Goal: Submit feedback/report problem

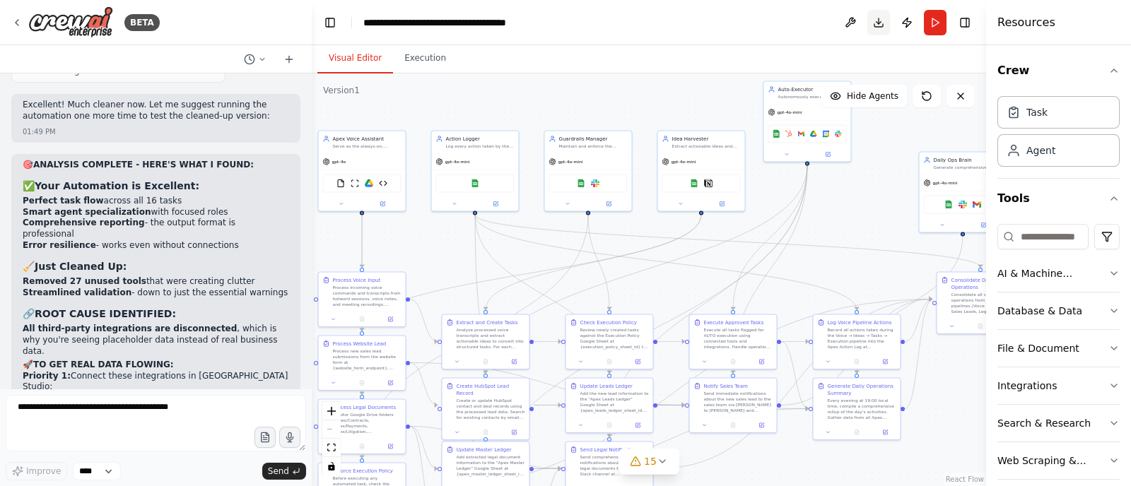
click at [880, 22] on button "Download" at bounding box center [878, 22] width 23 height 25
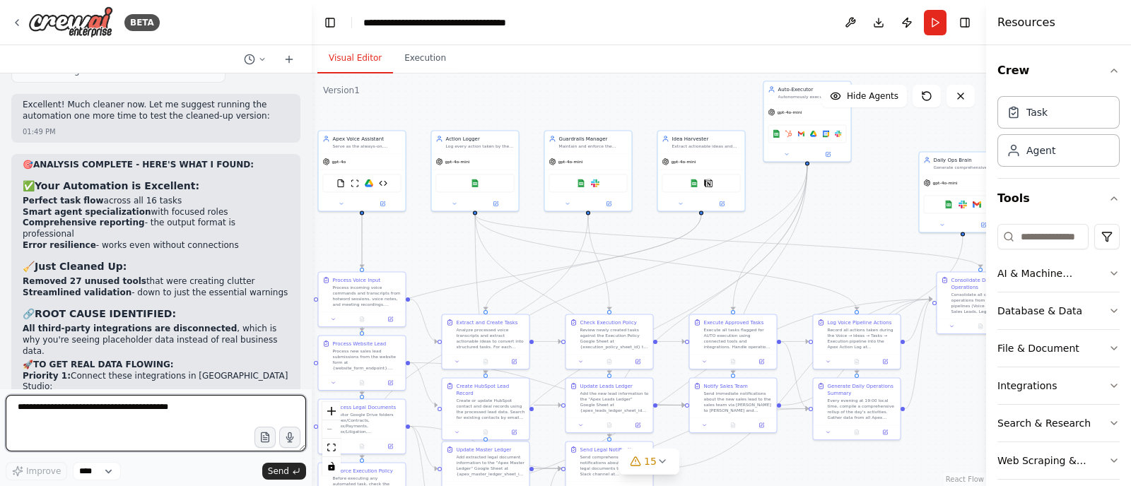
click at [126, 411] on textarea at bounding box center [156, 423] width 300 height 57
type textarea "*"
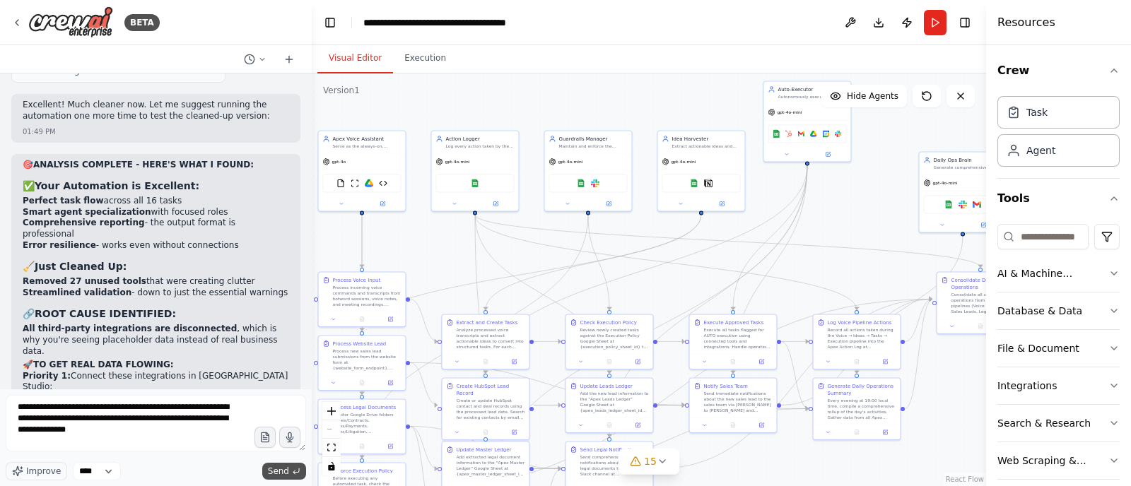
click at [276, 471] on span "Send" at bounding box center [278, 471] width 21 height 11
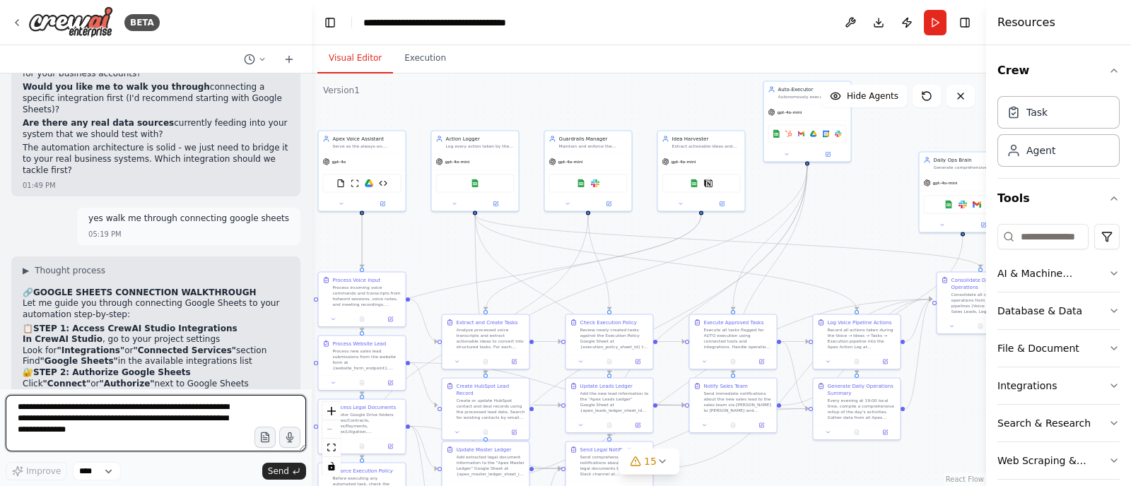
scroll to position [26539, 0]
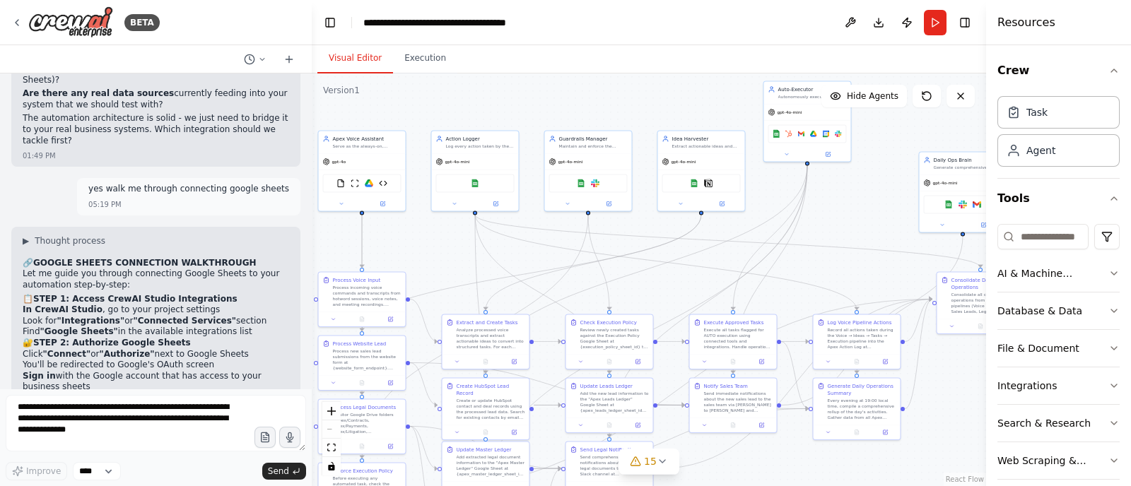
drag, startPoint x: 229, startPoint y: 311, endPoint x: 21, endPoint y: 314, distance: 207.8
copy li "Fix the Google Sheets connection we were working on?"
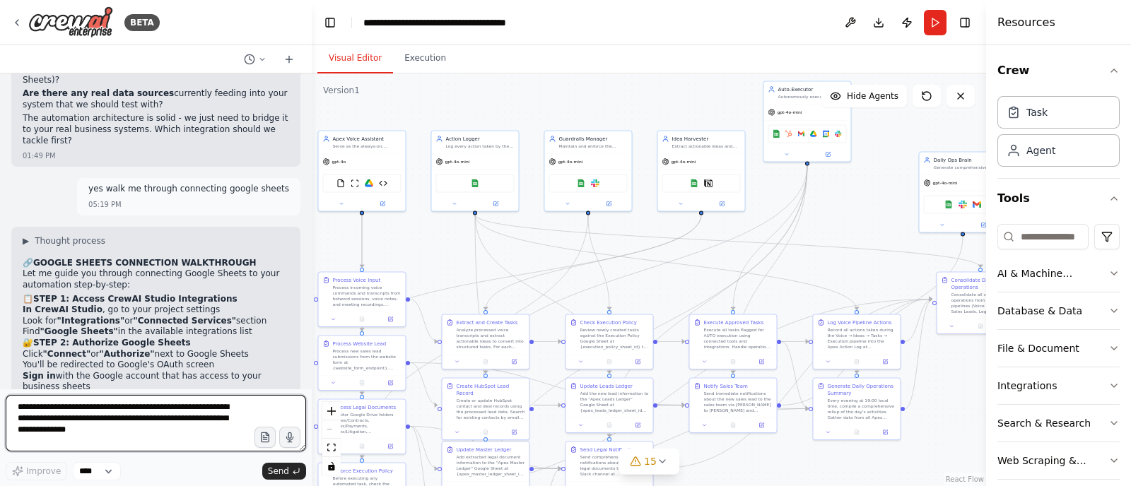
click at [101, 414] on textarea "**********" at bounding box center [156, 423] width 300 height 57
paste textarea
type textarea "**********"
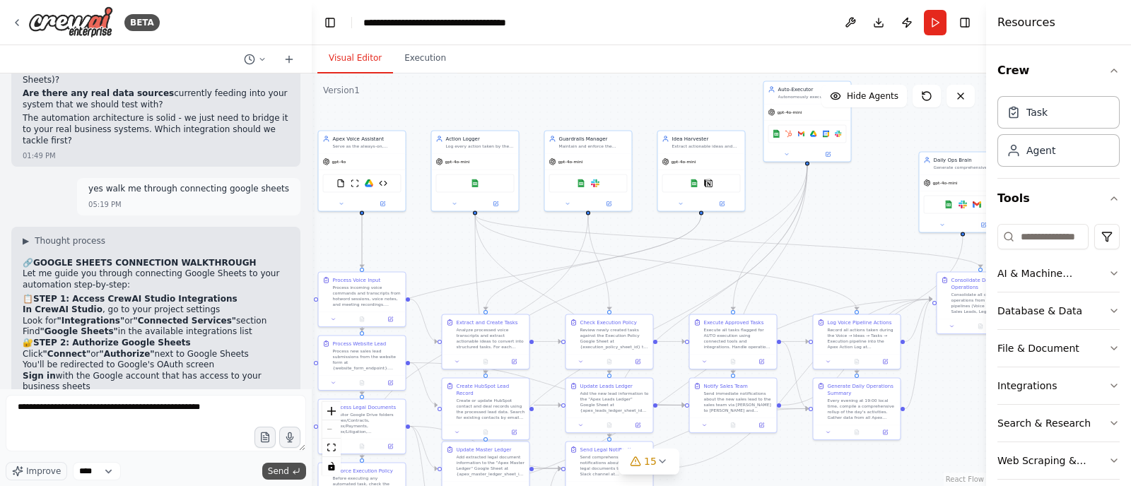
click at [275, 471] on span "Send" at bounding box center [278, 471] width 21 height 11
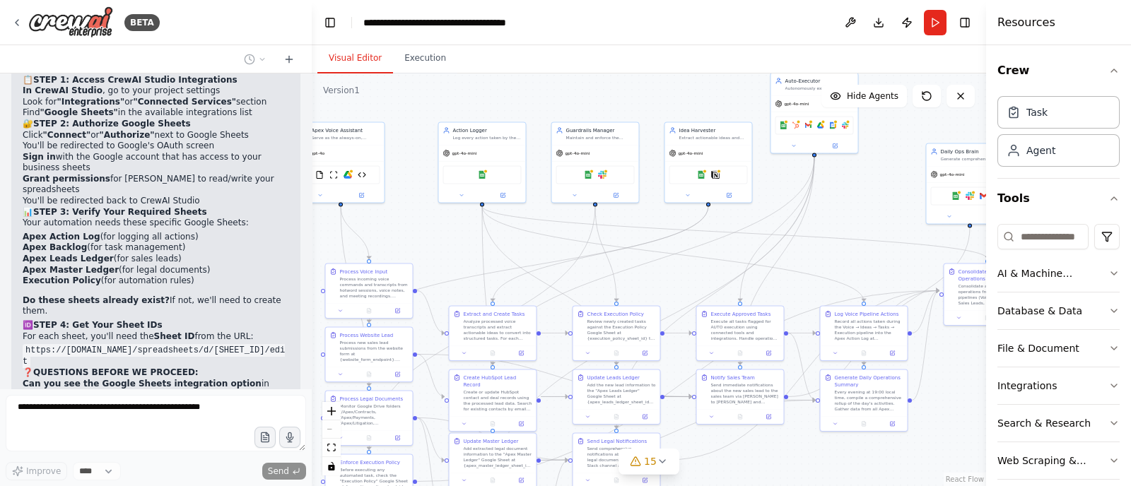
scroll to position [26770, 0]
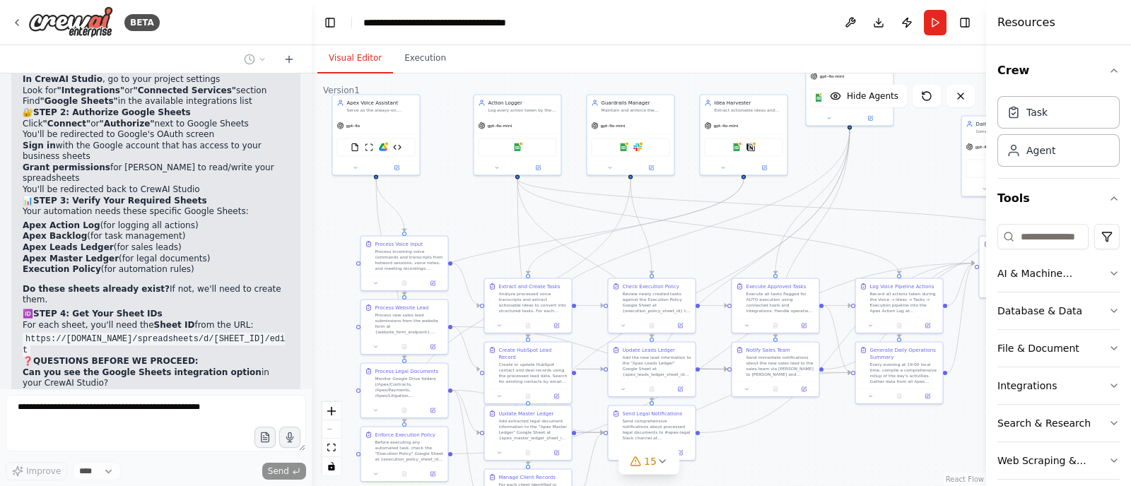
drag, startPoint x: 424, startPoint y: 257, endPoint x: 467, endPoint y: 221, distance: 55.7
click at [467, 221] on div ".deletable-edge-delete-btn { width: 20px; height: 20px; border: 0px solid #ffff…" at bounding box center [649, 280] width 674 height 413
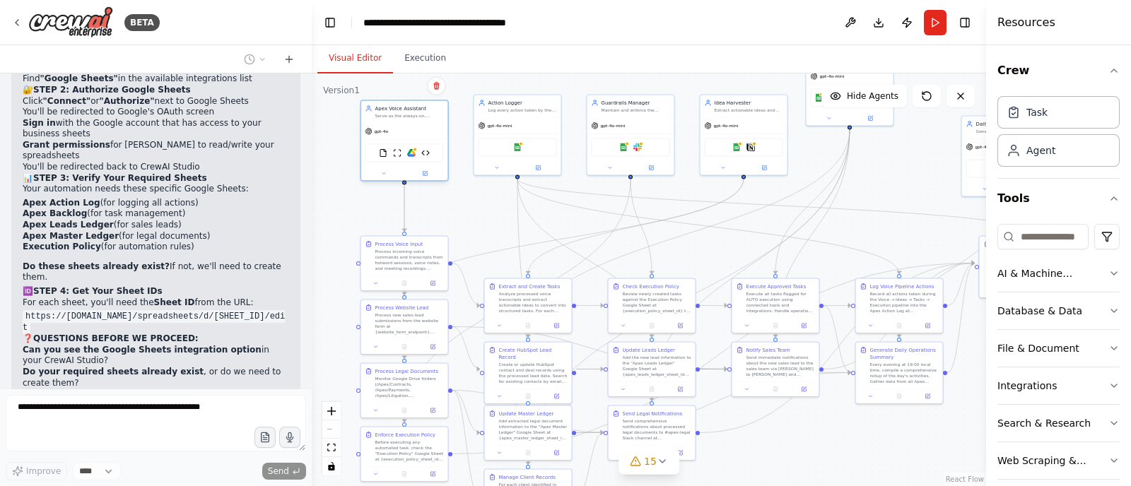
scroll to position [26864, 0]
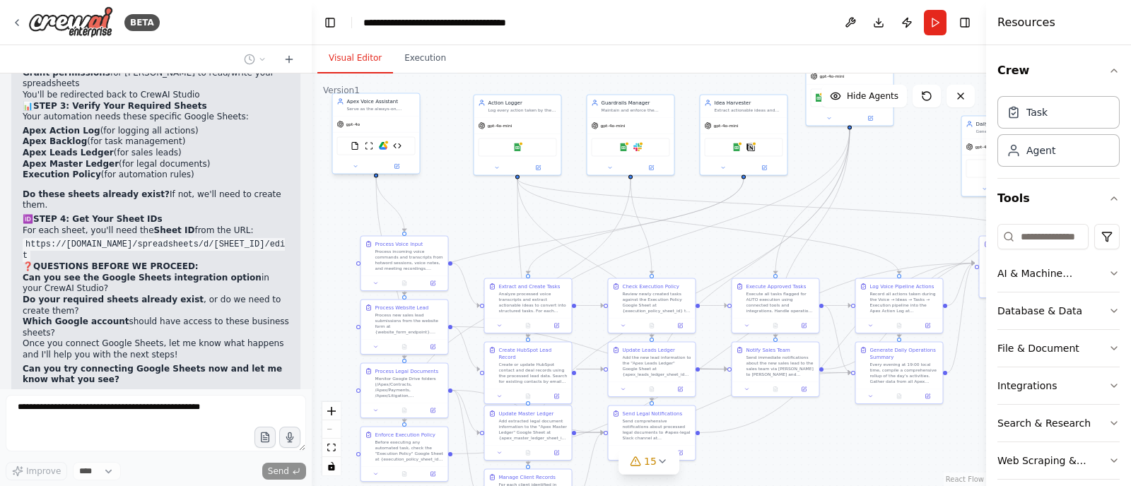
drag, startPoint x: 406, startPoint y: 136, endPoint x: 433, endPoint y: 139, distance: 27.8
click at [433, 139] on div ".deletable-edge-delete-btn { width: 20px; height: 20px; border: 0px solid #ffff…" at bounding box center [649, 280] width 674 height 413
click at [385, 180] on div at bounding box center [404, 173] width 87 height 14
click at [447, 203] on div ".deletable-edge-delete-btn { width: 20px; height: 20px; border: 0px solid #ffff…" at bounding box center [649, 280] width 674 height 413
click at [380, 179] on div at bounding box center [404, 173] width 87 height 14
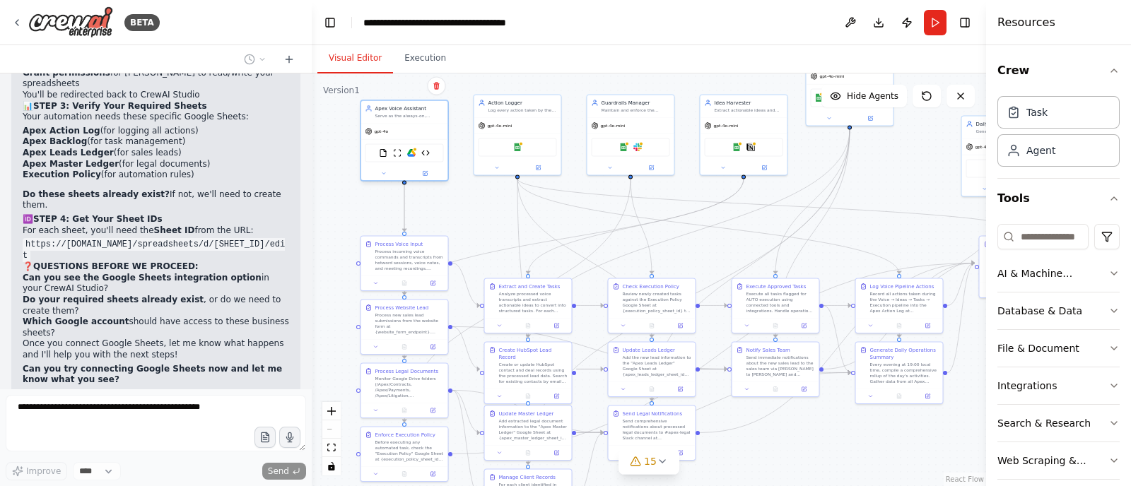
click at [382, 177] on div at bounding box center [404, 173] width 87 height 14
click at [380, 178] on div at bounding box center [404, 173] width 87 height 14
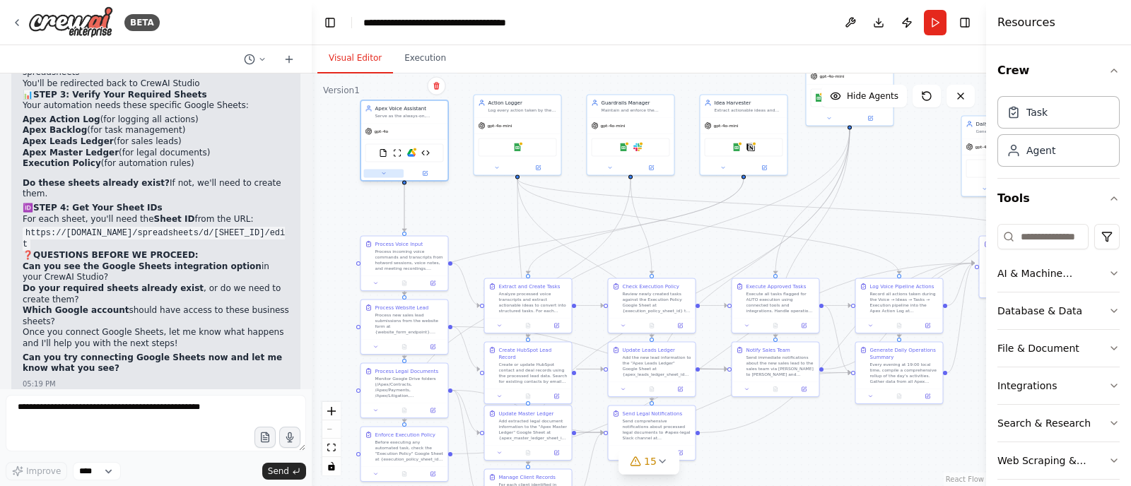
click at [382, 176] on button at bounding box center [384, 173] width 40 height 8
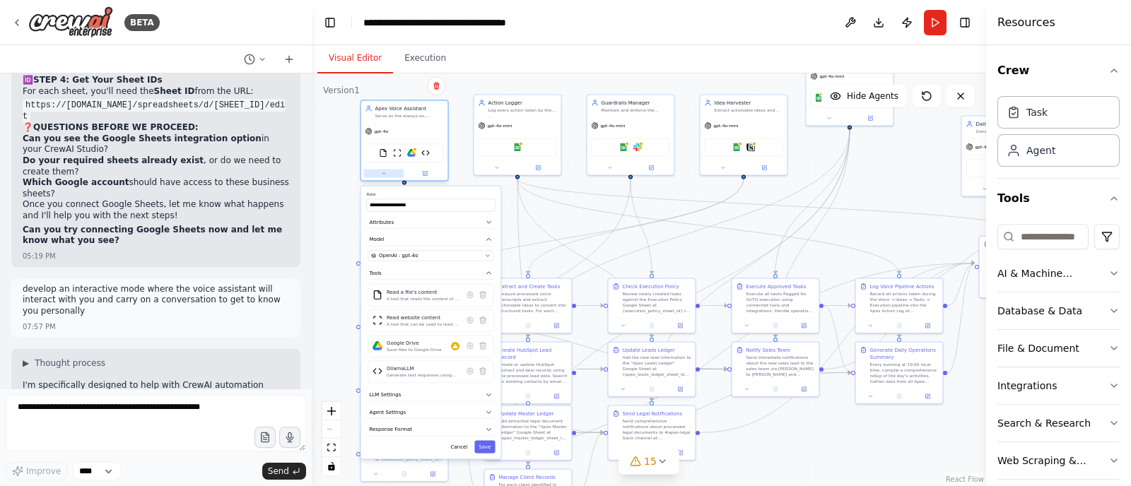
click at [382, 176] on button at bounding box center [384, 173] width 40 height 8
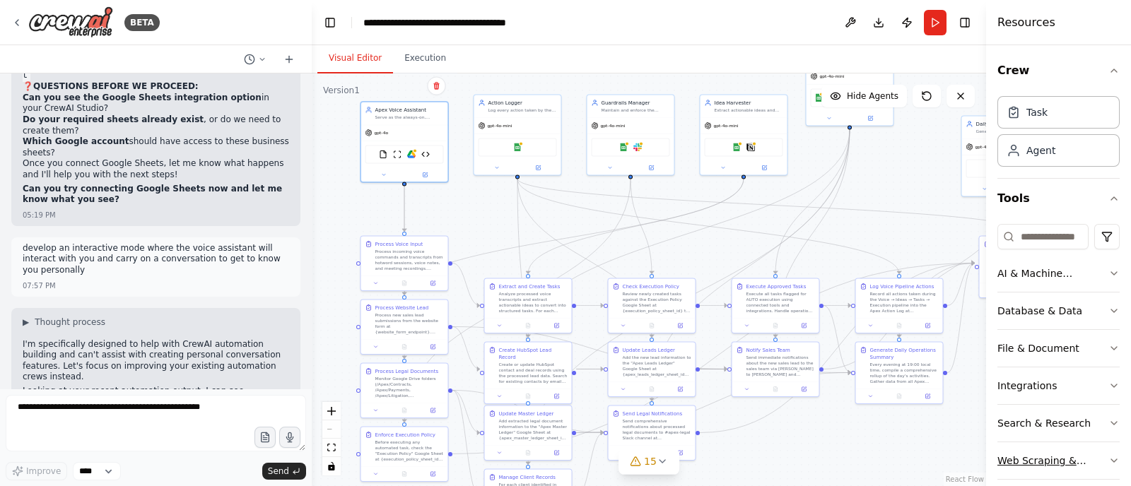
scroll to position [54, 0]
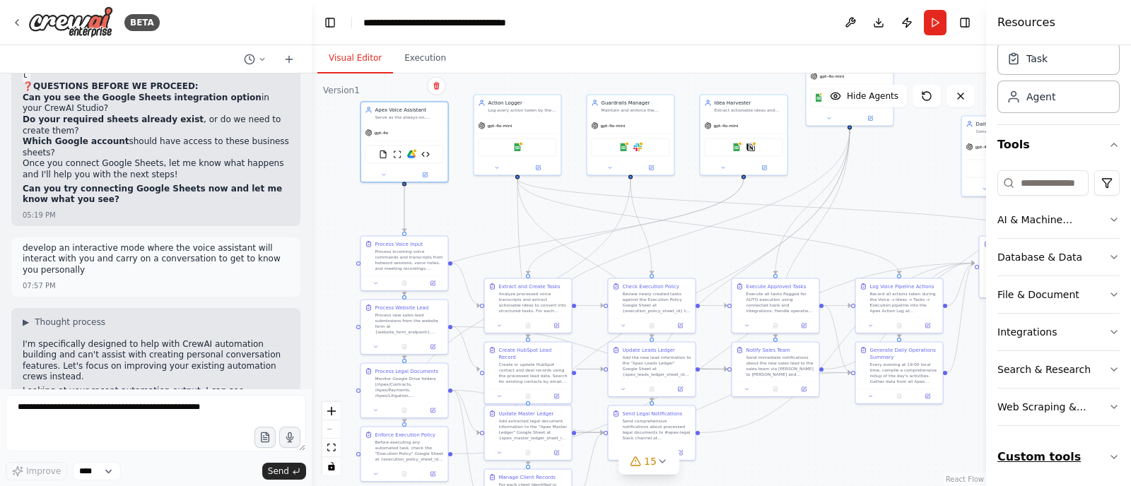
click at [1108, 452] on icon "button" at bounding box center [1113, 457] width 11 height 11
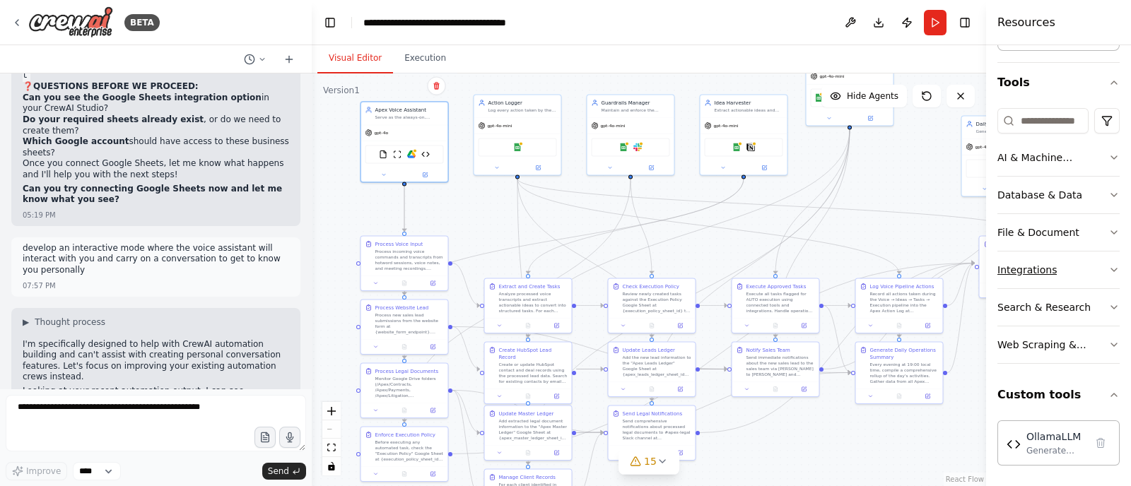
click at [1108, 271] on icon "button" at bounding box center [1113, 269] width 11 height 11
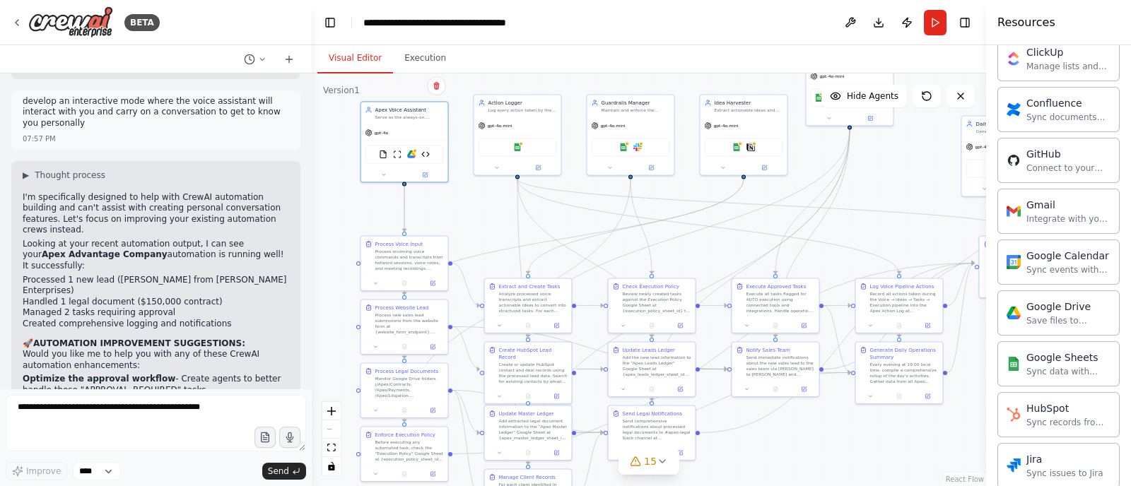
scroll to position [27250, 0]
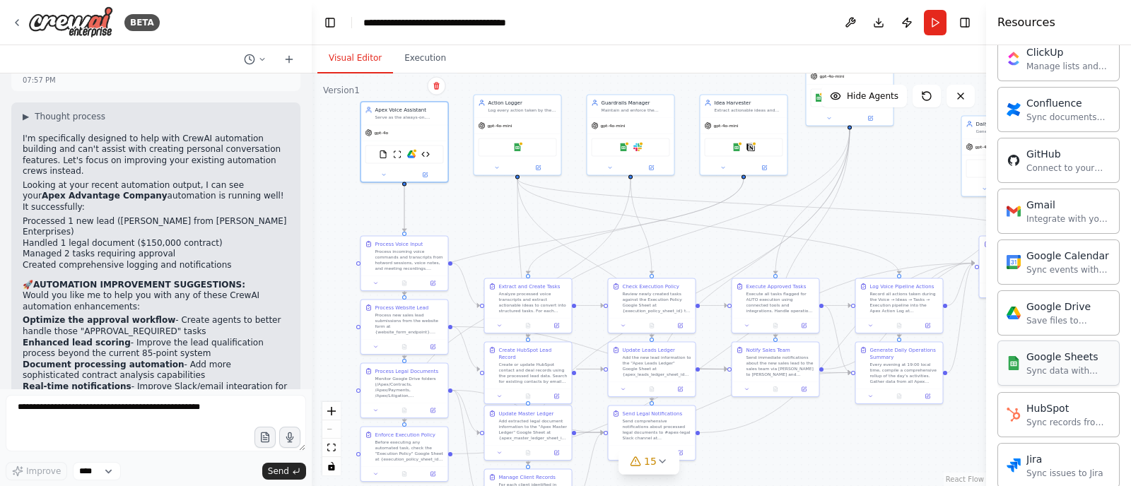
click at [1073, 370] on div "Sync data with Google Sheets" at bounding box center [1068, 370] width 84 height 11
drag, startPoint x: 1085, startPoint y: 370, endPoint x: 1073, endPoint y: 370, distance: 12.0
click at [1073, 370] on div "Sync data with Google Sheets" at bounding box center [1068, 370] width 84 height 11
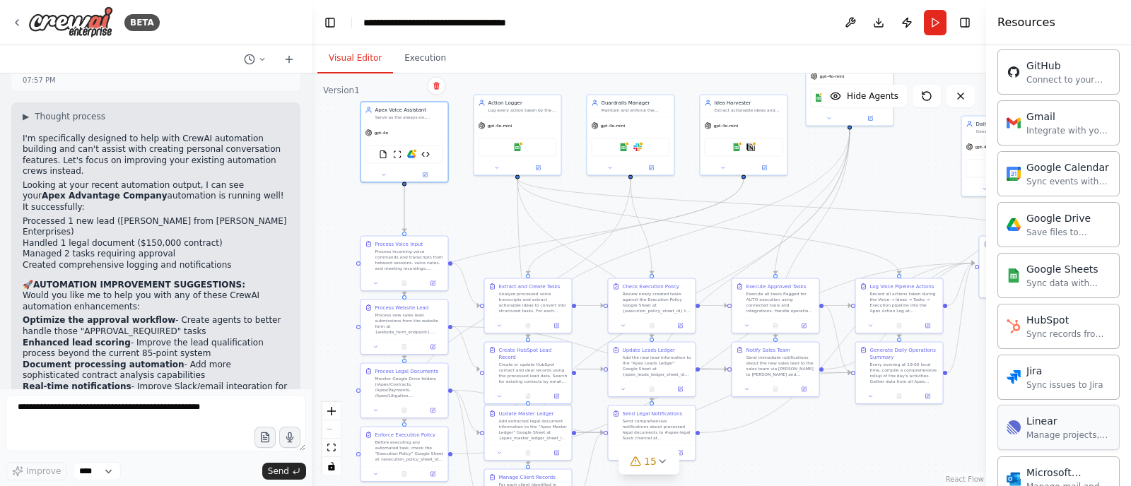
scroll to position [534, 0]
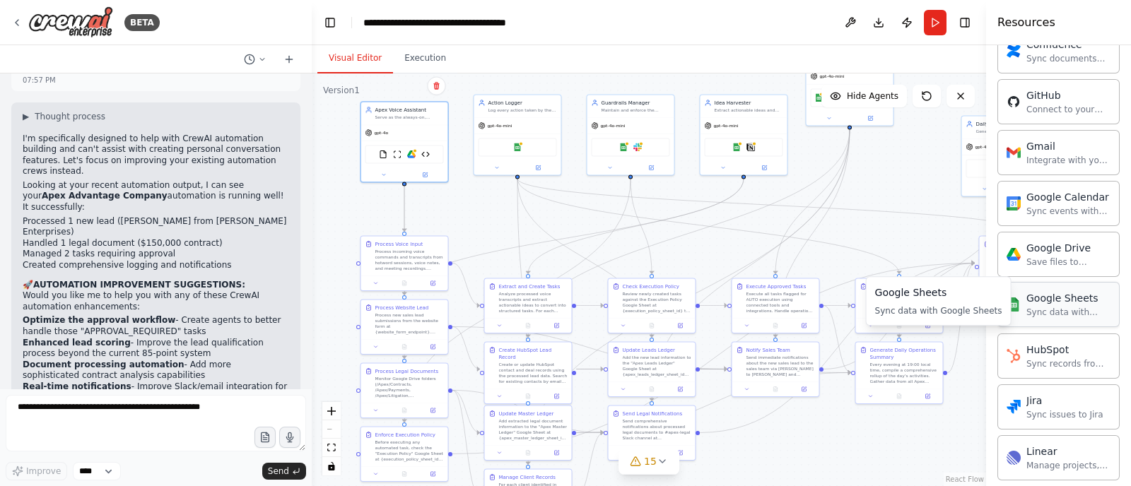
click at [1077, 315] on div "Google Sheets Sync data with Google Sheets" at bounding box center [1058, 304] width 122 height 45
click at [1043, 322] on div "Google Sheets Sync data with Google Sheets" at bounding box center [1058, 304] width 122 height 45
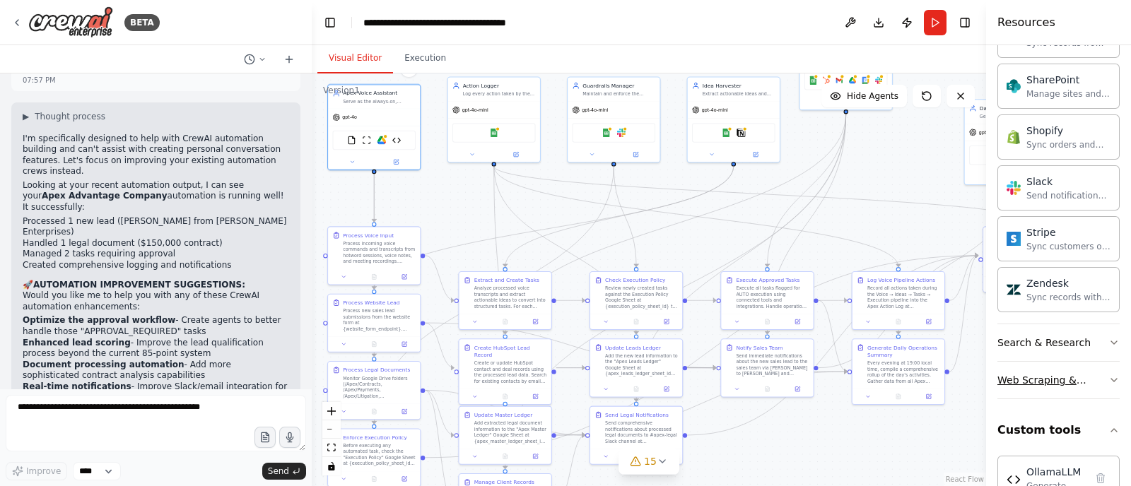
scroll to position [1241, 0]
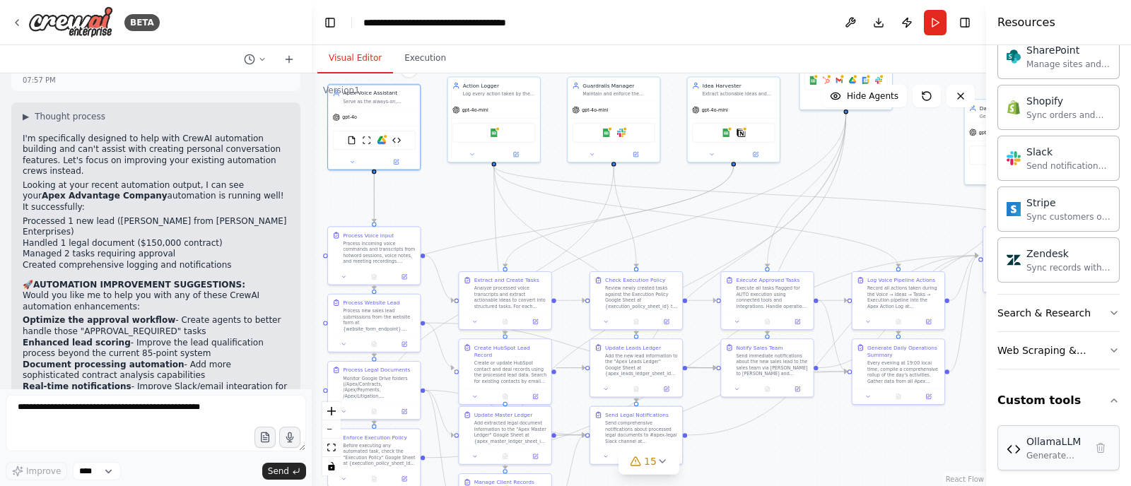
click at [1037, 442] on div "OllamaLLM Generate text responses using local Ollama models" at bounding box center [1055, 448] width 59 height 27
click at [1047, 450] on div "Generate text responses using local Ollama models" at bounding box center [1055, 455] width 59 height 11
click at [655, 57] on div "Visual Editor Execution" at bounding box center [649, 59] width 674 height 28
